Goal: Transaction & Acquisition: Purchase product/service

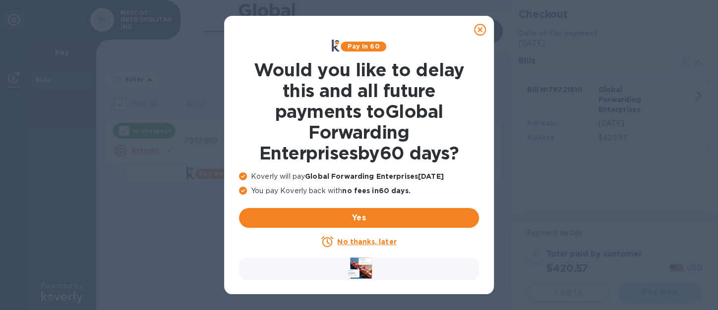
checkbox input "true"
click at [380, 242] on u "No thanks, later" at bounding box center [366, 242] width 59 height 8
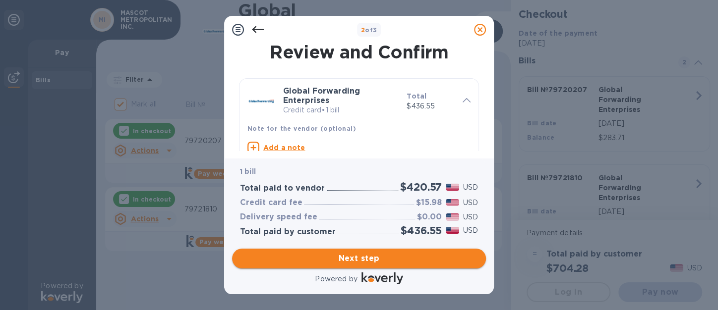
click at [360, 257] on span "Next step" at bounding box center [359, 259] width 238 height 12
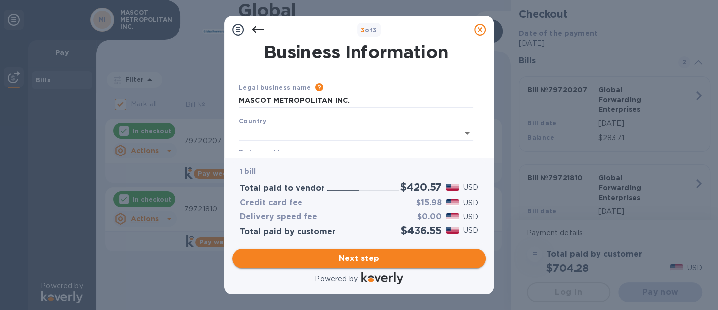
type input "[GEOGRAPHIC_DATA]"
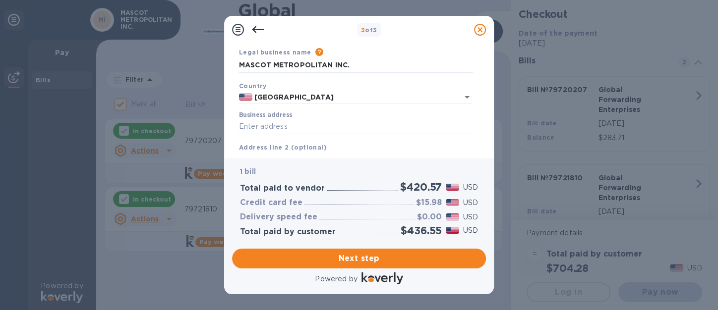
scroll to position [37, 0]
click at [254, 124] on input "Business address" at bounding box center [356, 124] width 234 height 15
type input "[STREET_ADDRESS]"
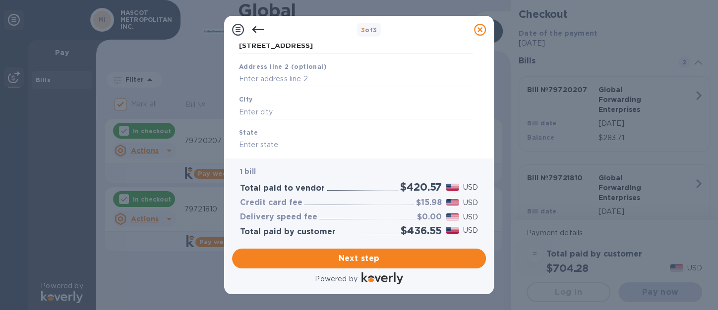
scroll to position [118, 0]
click at [244, 109] on input "text" at bounding box center [356, 110] width 234 height 15
type input "[GEOGRAPHIC_DATA]"
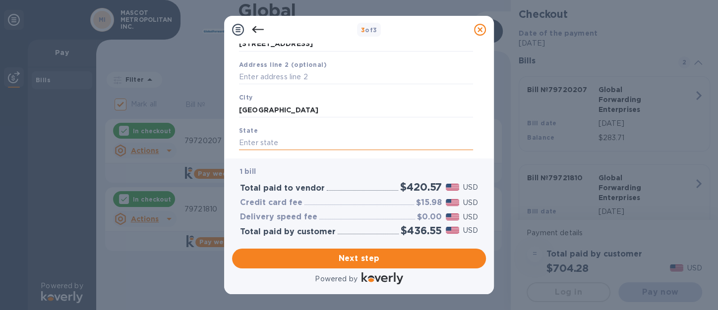
click at [252, 147] on input "text" at bounding box center [356, 143] width 234 height 15
type input "A"
type input "CA"
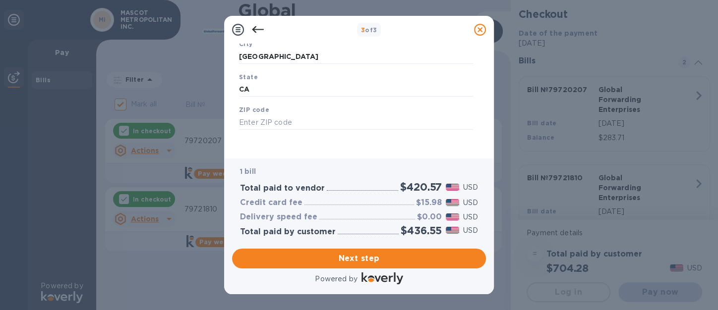
scroll to position [174, 0]
click at [262, 122] on input "text" at bounding box center [356, 119] width 234 height 15
type input "94080"
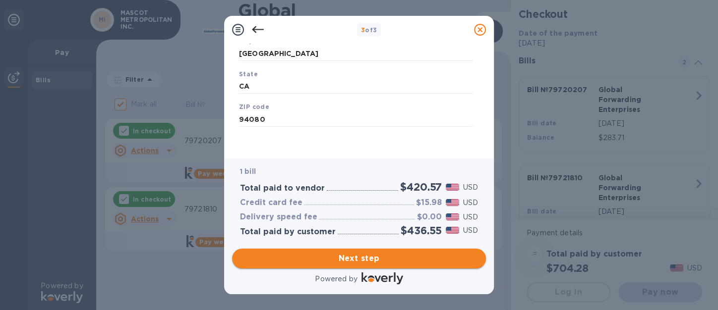
click at [357, 261] on span "Next step" at bounding box center [359, 259] width 238 height 12
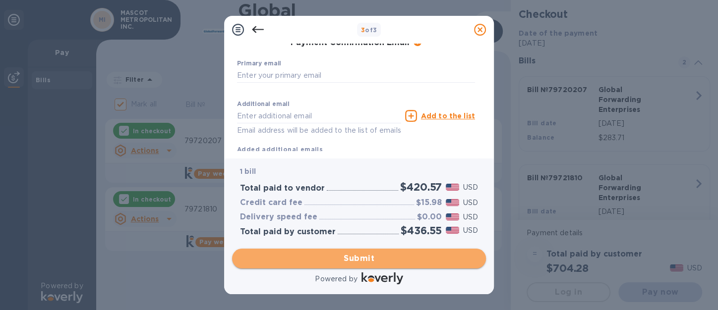
click at [361, 259] on span "Submit" at bounding box center [359, 259] width 238 height 12
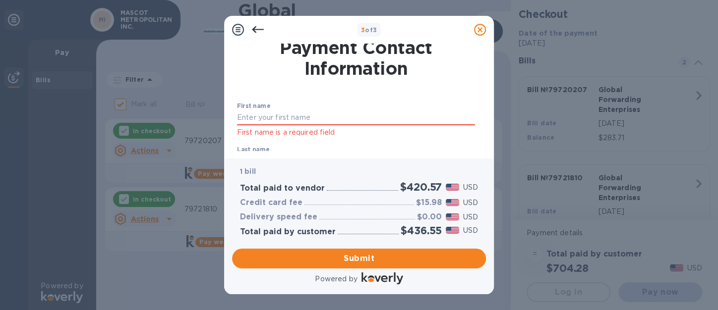
scroll to position [0, 0]
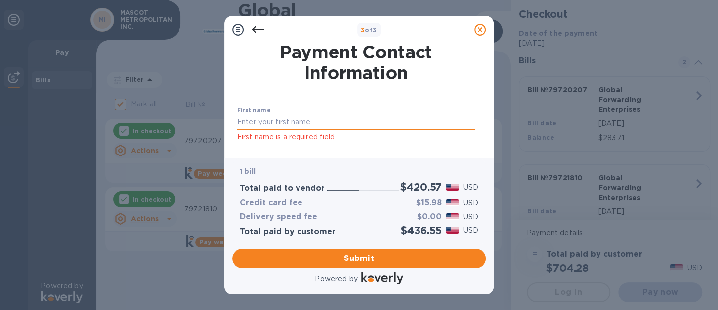
click at [281, 118] on input "text" at bounding box center [356, 122] width 238 height 15
type input "J"
type input "JUNAIDA"
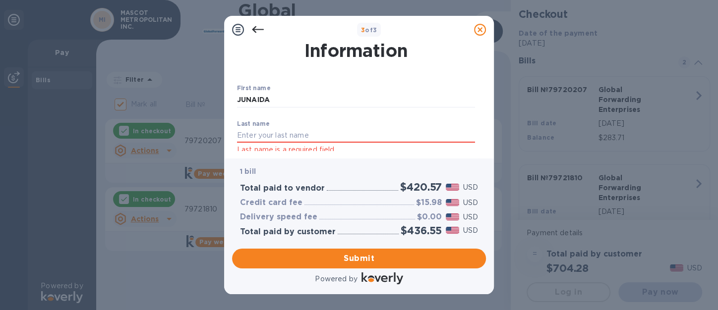
scroll to position [34, 0]
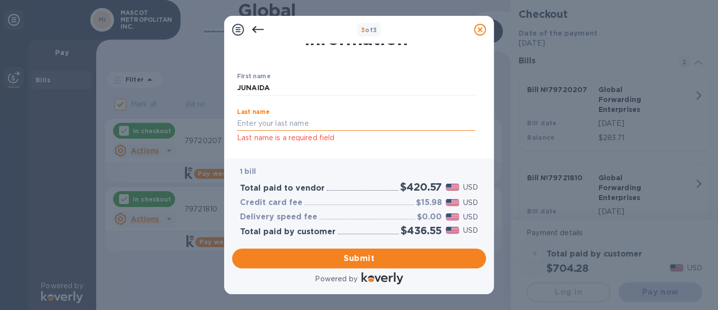
click at [256, 121] on input "text" at bounding box center [356, 123] width 238 height 15
type input "DJUNAIDYU"
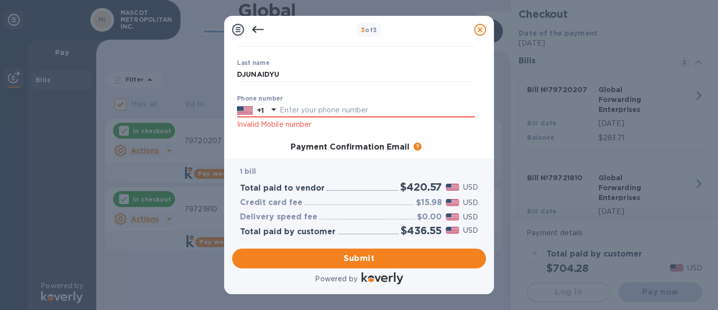
scroll to position [87, 0]
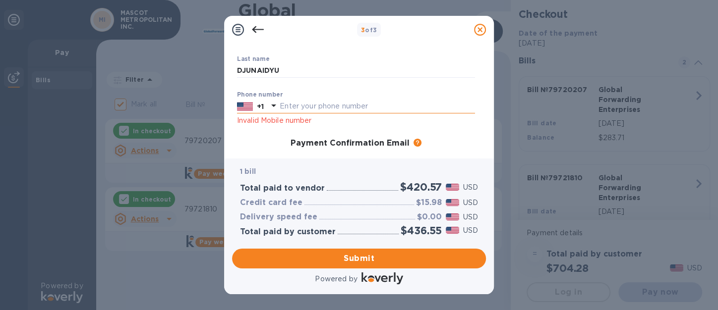
click at [294, 104] on input "text" at bounding box center [377, 106] width 195 height 15
type input "6506782752"
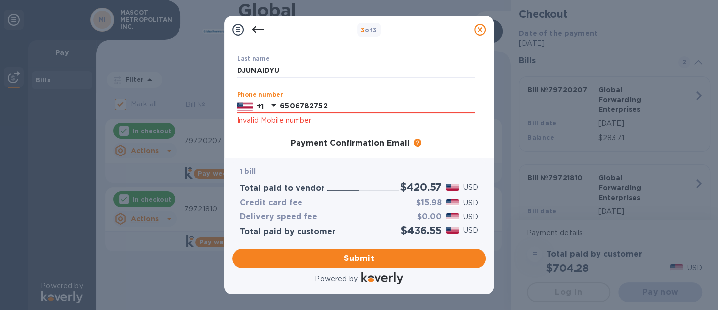
type input "[EMAIL_ADDRESS][DOMAIN_NAME]"
drag, startPoint x: 481, startPoint y: 103, endPoint x: 483, endPoint y: 121, distance: 18.4
click at [483, 121] on div "Payment Contact Information First name [PERSON_NAME] ​ Last name DJUNAIDYU ​ Ph…" at bounding box center [359, 97] width 254 height 107
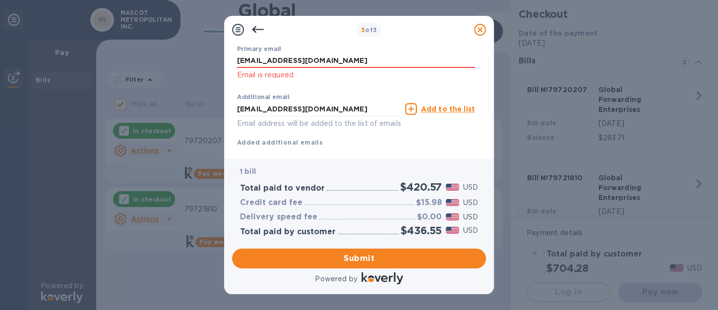
scroll to position [226, 0]
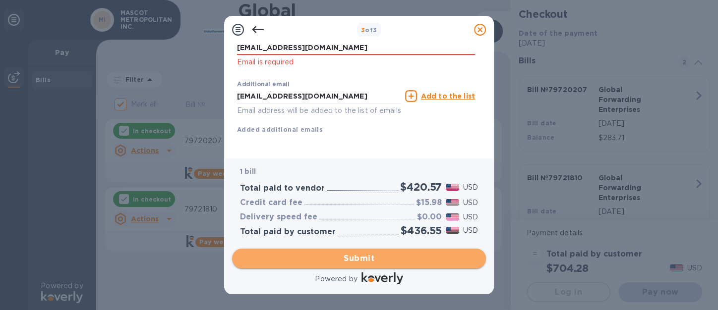
click at [349, 257] on span "Submit" at bounding box center [359, 259] width 238 height 12
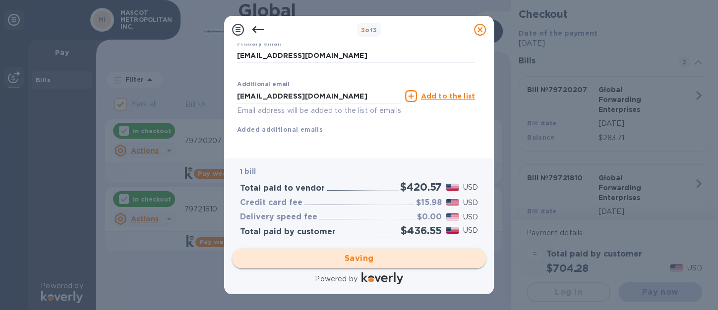
scroll to position [24, 0]
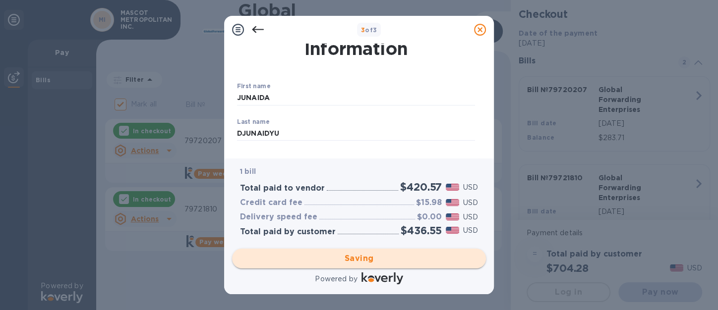
checkbox input "true"
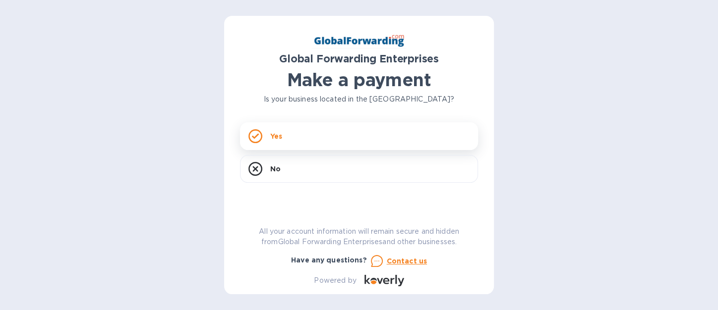
click at [256, 137] on icon at bounding box center [255, 136] width 14 height 14
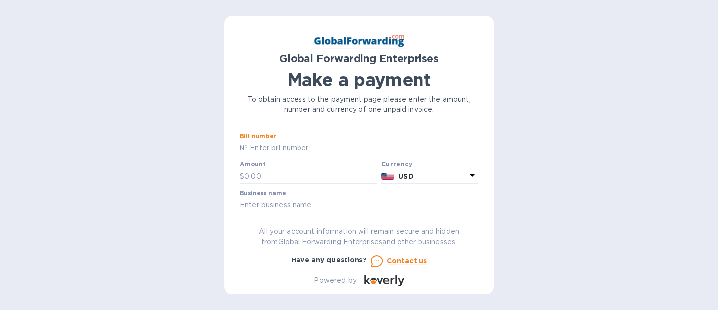
click at [274, 147] on input "text" at bounding box center [363, 148] width 230 height 15
type input "79722051"
click at [274, 175] on input "text" at bounding box center [310, 176] width 133 height 15
type input "753"
drag, startPoint x: 477, startPoint y: 146, endPoint x: 475, endPoint y: 169, distance: 22.4
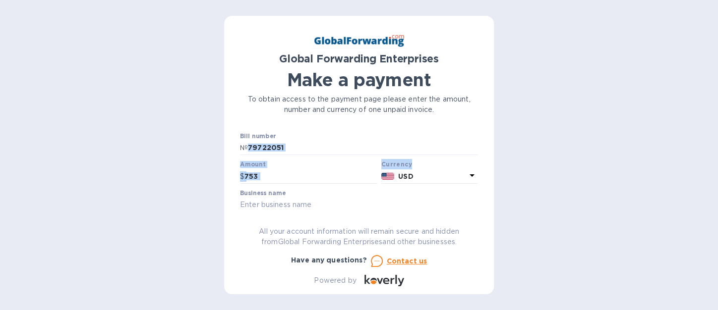
click at [475, 169] on div "Bill number № 79722051 Amount $ 753 Currency USD Business name Go to payment pa…" at bounding box center [359, 170] width 238 height 74
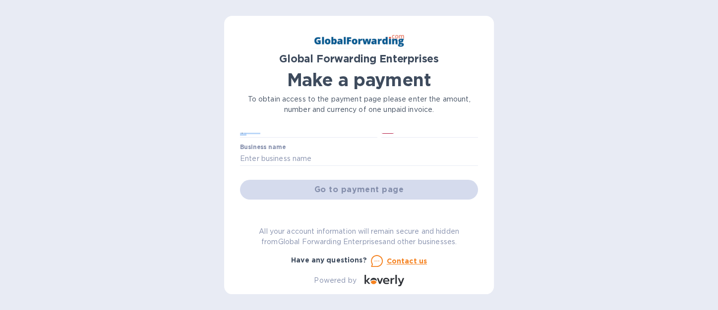
scroll to position [33, 0]
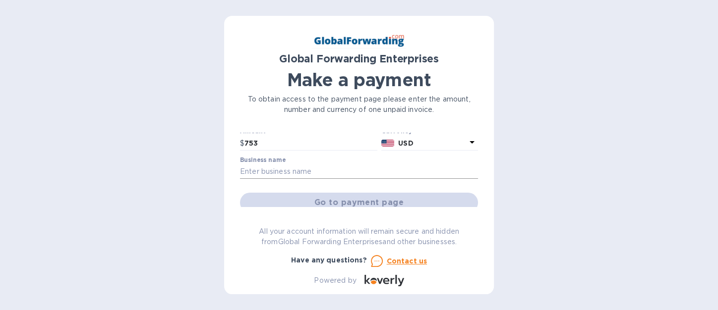
click at [300, 169] on input "text" at bounding box center [359, 172] width 238 height 15
type input "MASCOT METROPOLITAN INC."
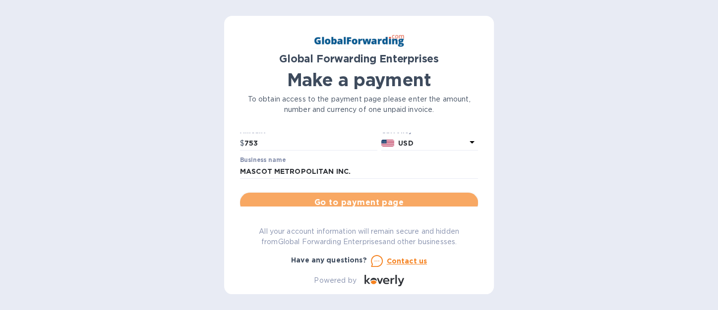
click at [392, 203] on span "Go to payment page" at bounding box center [359, 203] width 222 height 12
